Goal: Information Seeking & Learning: Learn about a topic

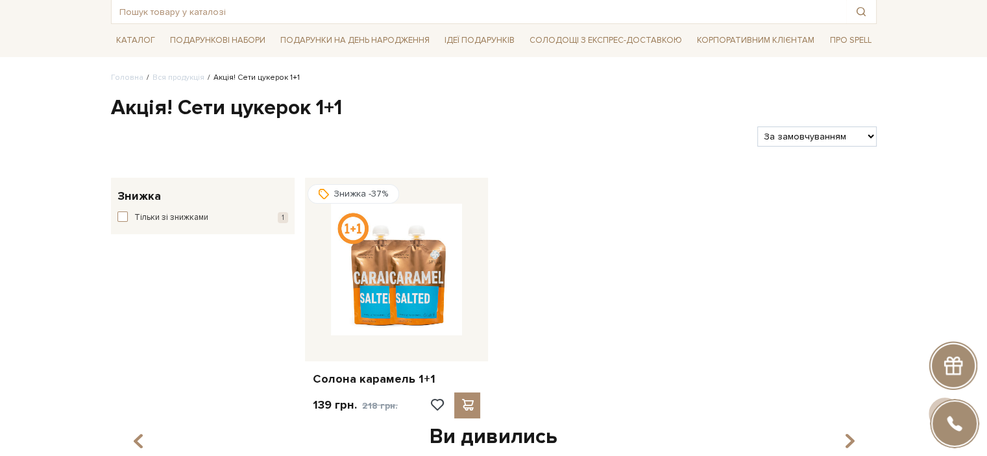
scroll to position [65, 0]
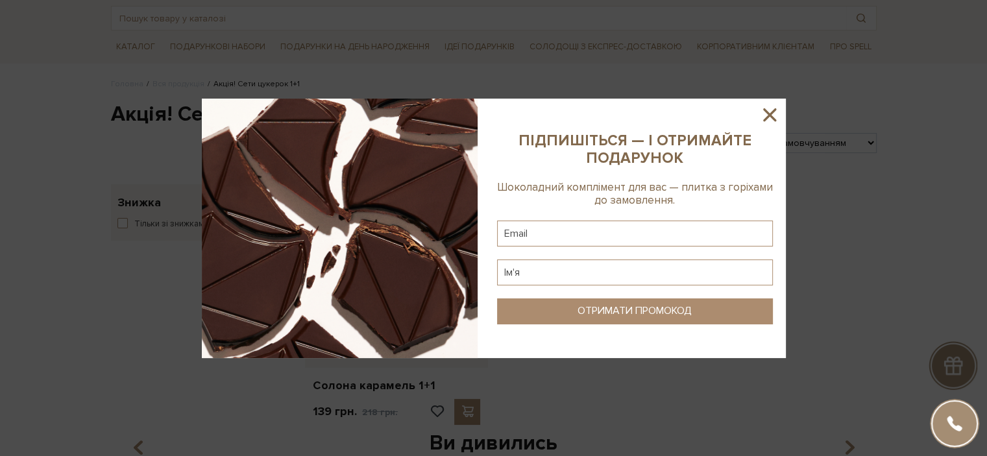
click at [768, 115] on icon at bounding box center [769, 114] width 13 height 13
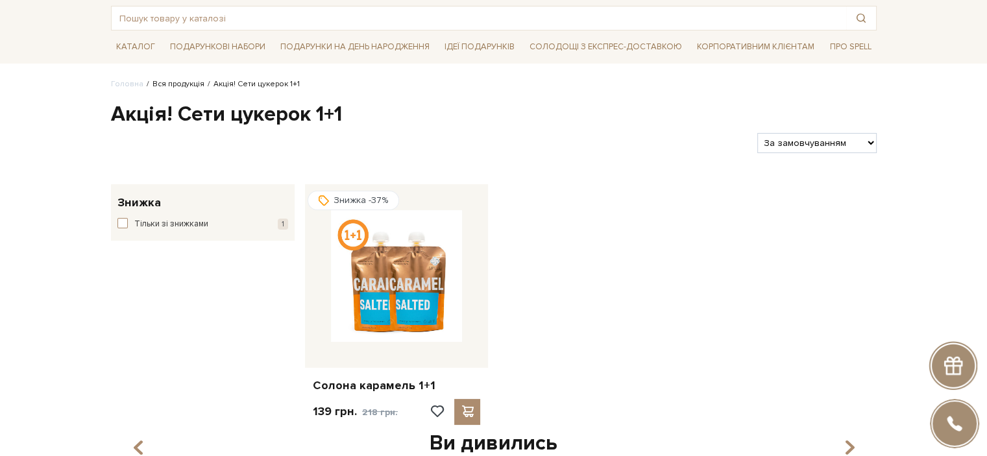
click at [182, 88] on link "Вся продукція" at bounding box center [178, 84] width 52 height 10
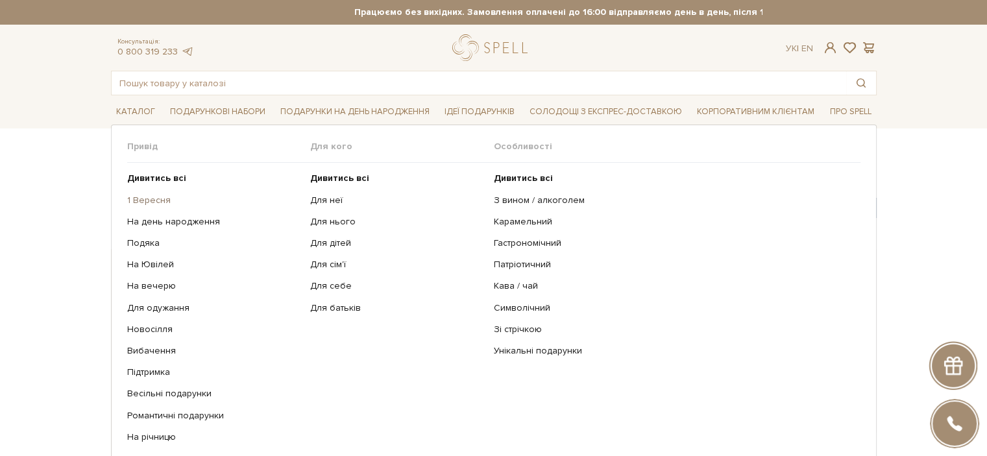
click at [163, 202] on link "1 Вересня" at bounding box center [214, 201] width 174 height 12
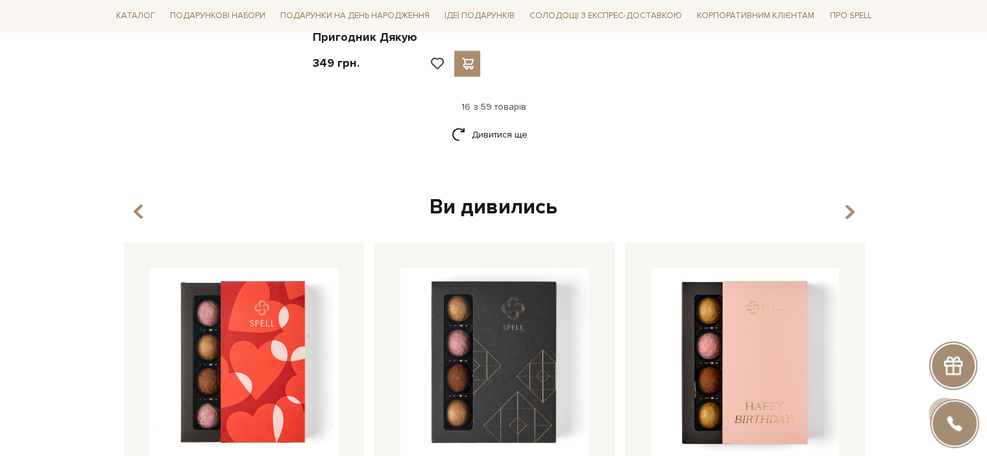
scroll to position [1427, 0]
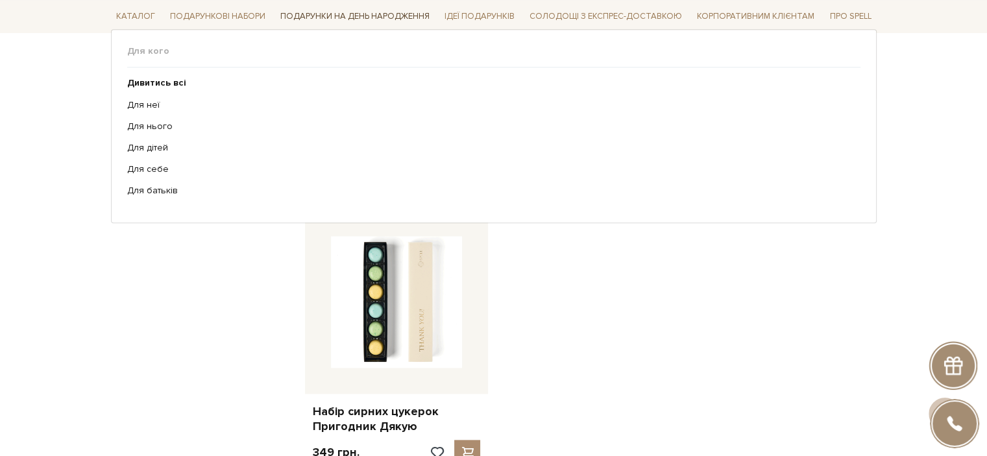
click at [380, 19] on span "Подарунки на День народження" at bounding box center [355, 16] width 160 height 20
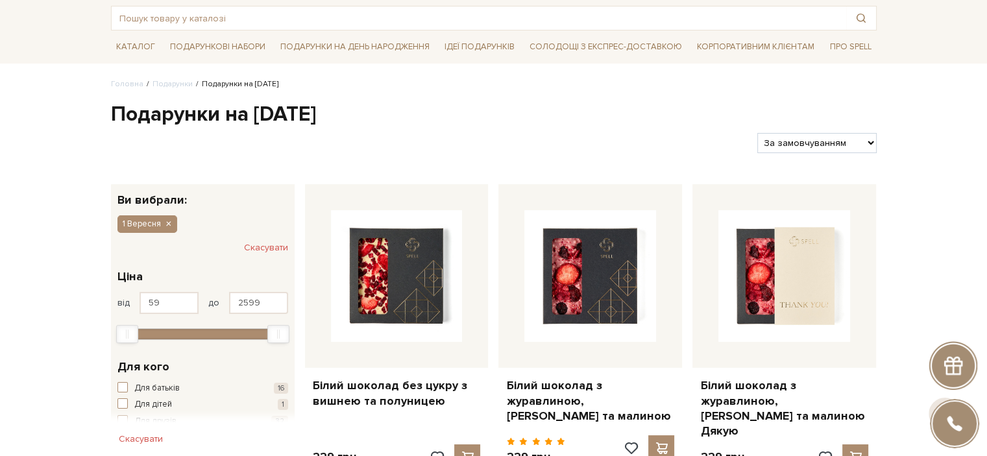
scroll to position [0, 0]
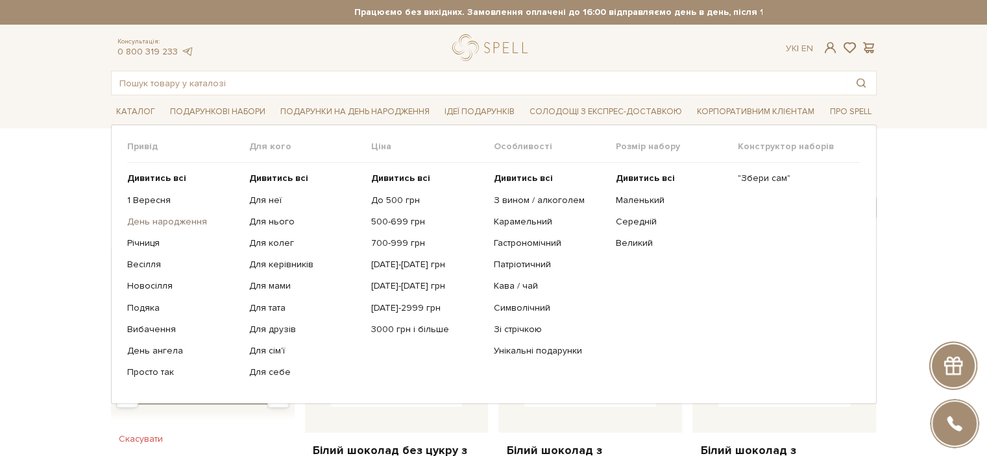
click at [178, 221] on link "День народження" at bounding box center [183, 222] width 112 height 12
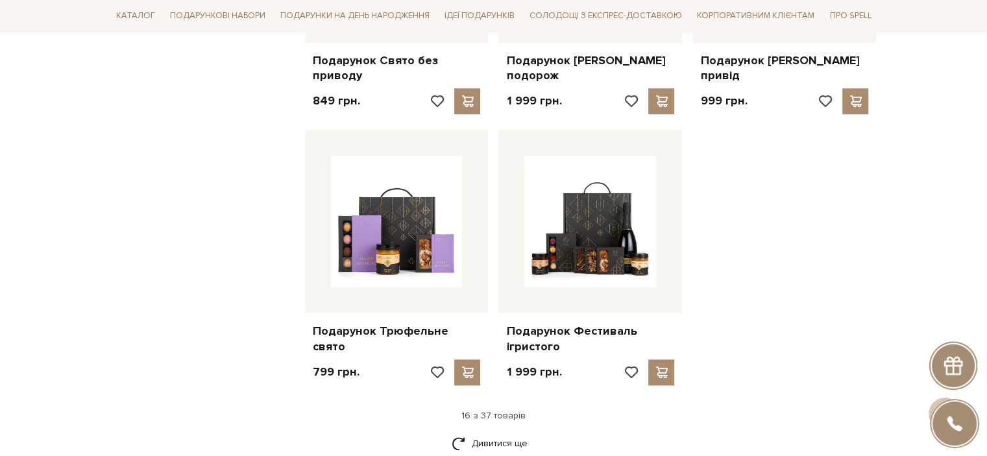
scroll to position [1816, 0]
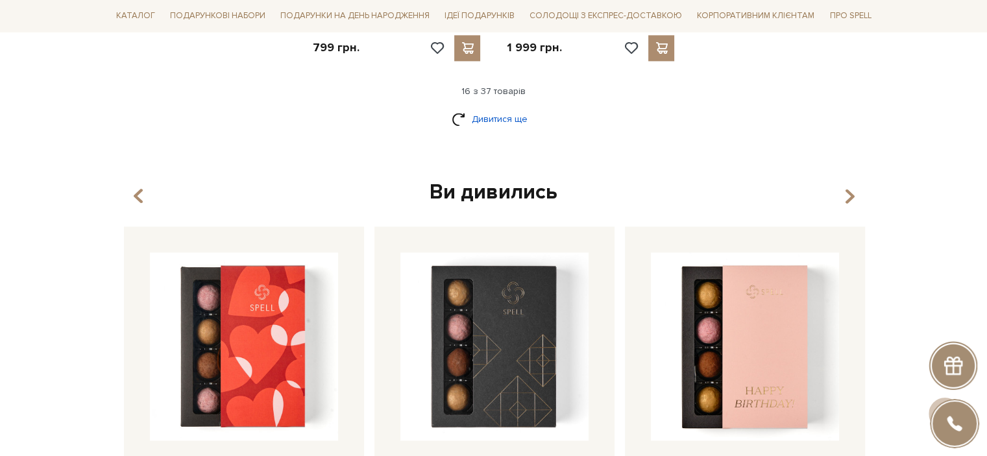
click at [505, 121] on link "Дивитися ще" at bounding box center [493, 119] width 84 height 23
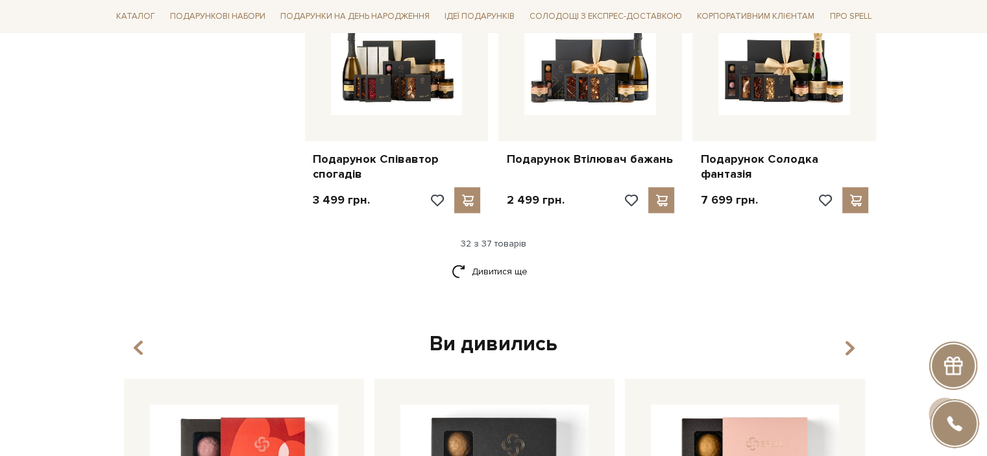
scroll to position [3114, 0]
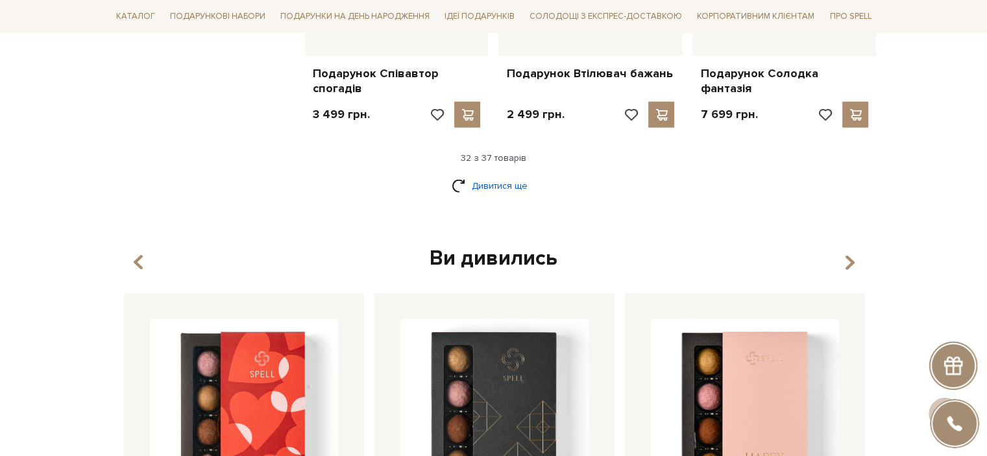
click at [514, 180] on link "Дивитися ще" at bounding box center [493, 185] width 84 height 23
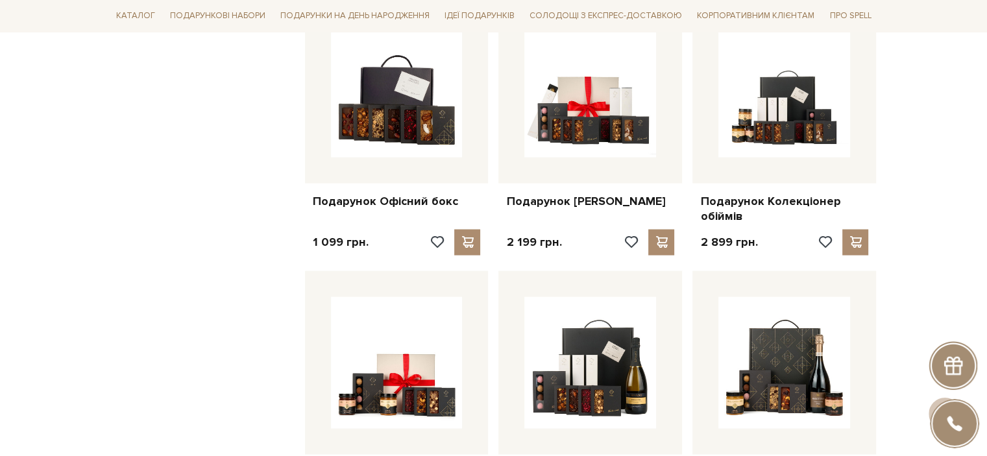
scroll to position [2413, 0]
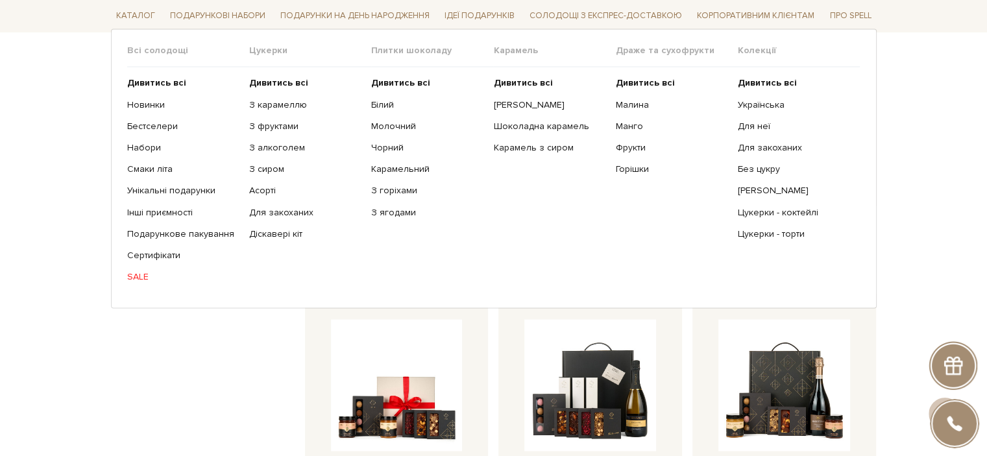
click at [139, 279] on link "SALE" at bounding box center [183, 277] width 112 height 12
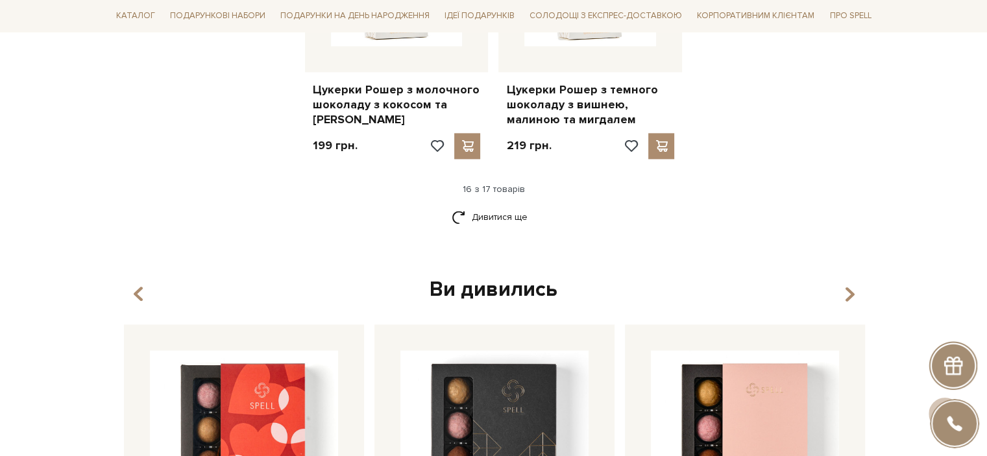
scroll to position [1751, 0]
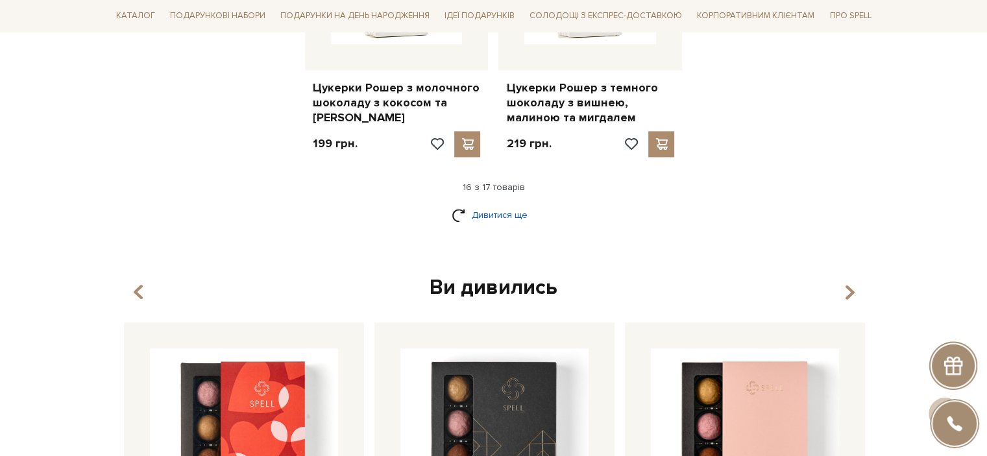
click at [505, 204] on link "Дивитися ще" at bounding box center [493, 215] width 84 height 23
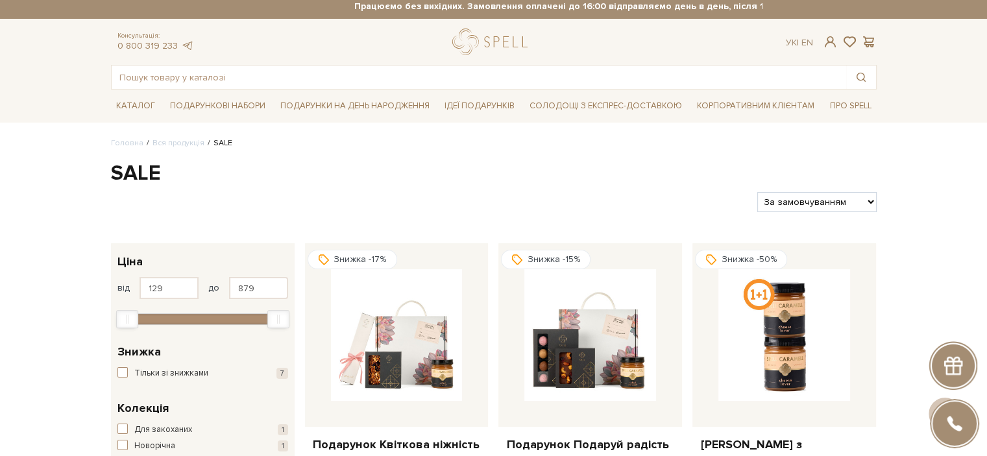
scroll to position [0, 0]
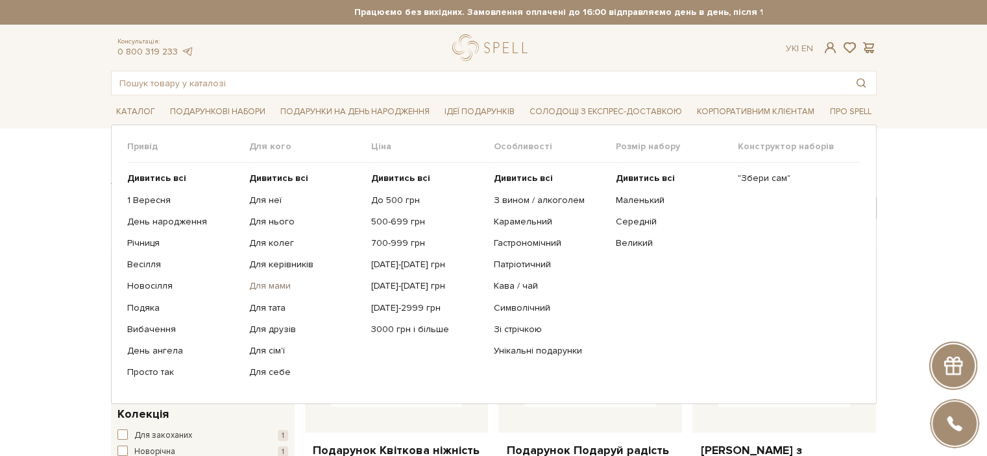
click at [259, 284] on link "Для мами" at bounding box center [305, 286] width 112 height 12
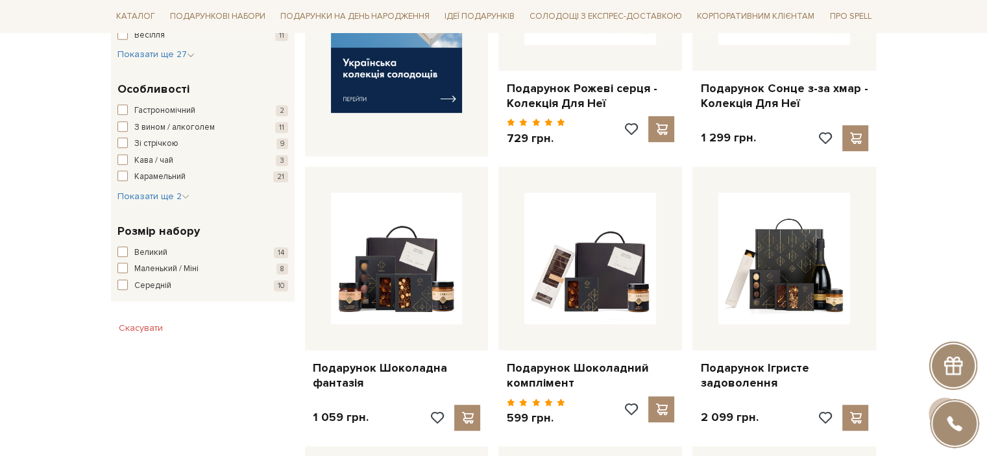
scroll to position [584, 0]
